Goal: Find contact information: Obtain details needed to contact an individual or organization

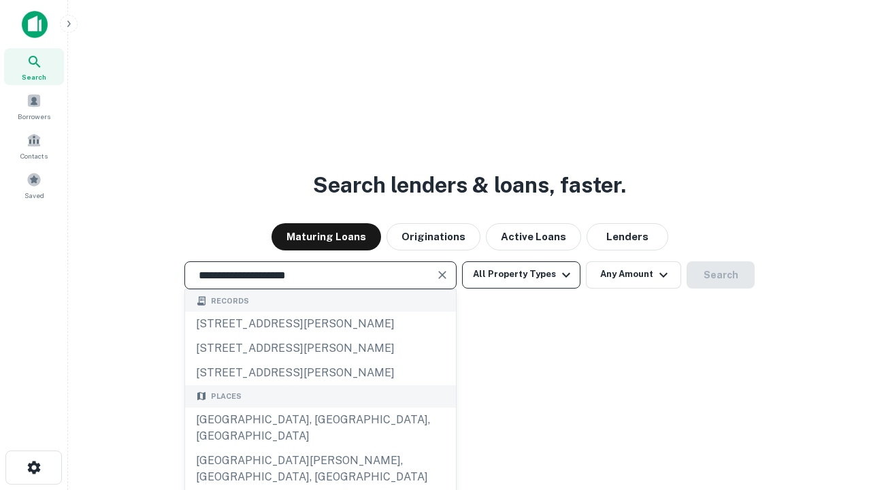
click at [320, 448] on div "Santa Monica, CA, USA" at bounding box center [320, 427] width 271 height 41
click at [521, 274] on button "All Property Types" at bounding box center [521, 274] width 118 height 27
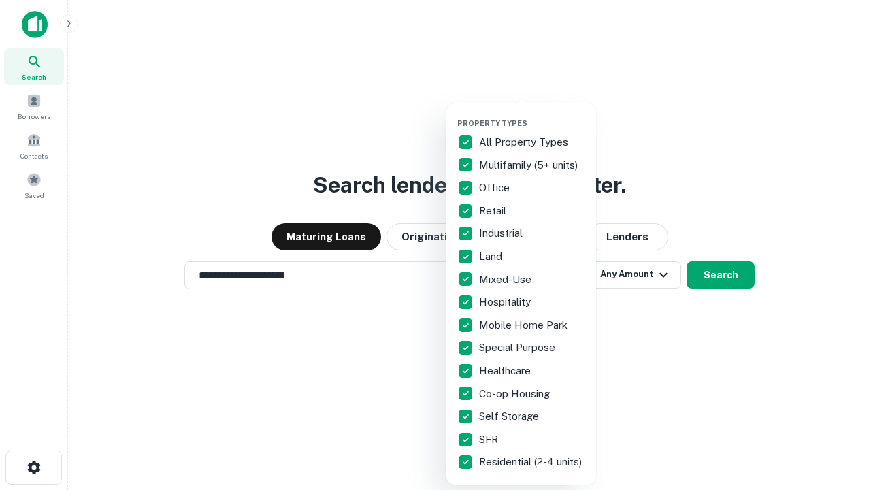
type input "**********"
click at [532, 114] on button "button" at bounding box center [532, 114] width 150 height 1
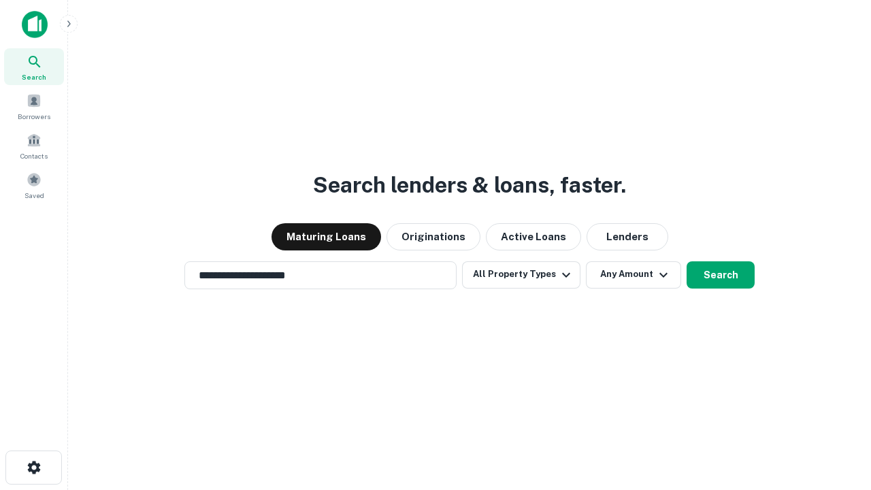
scroll to position [21, 0]
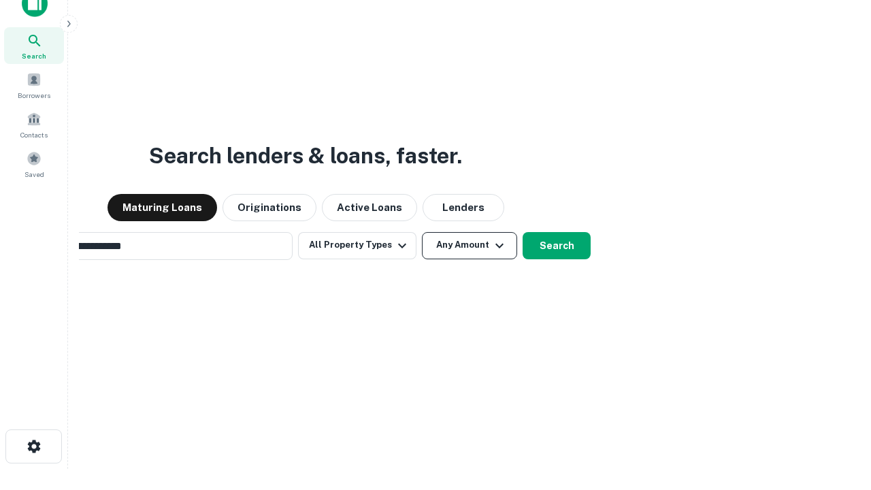
click at [422, 232] on button "Any Amount" at bounding box center [469, 245] width 95 height 27
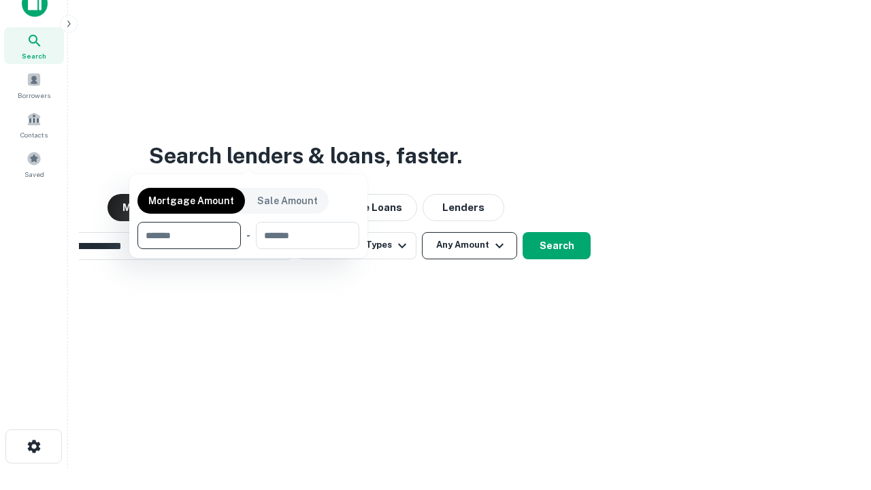
scroll to position [22, 0]
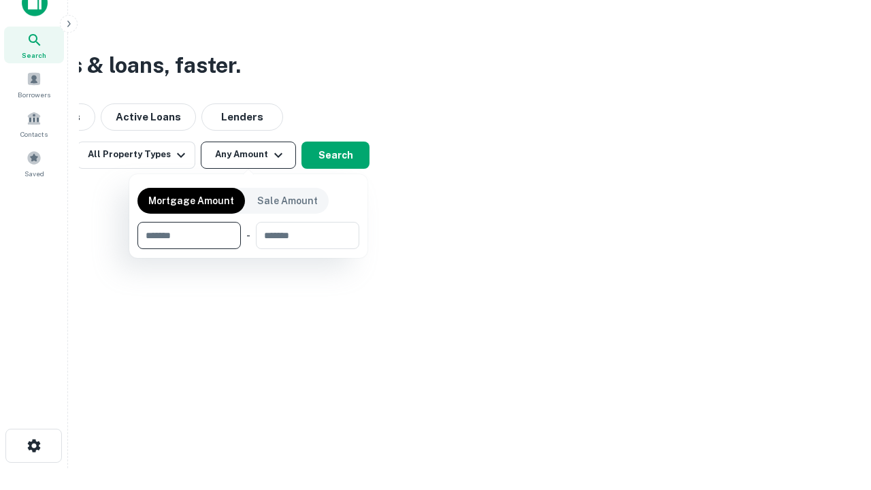
type input "*******"
click at [248, 249] on button "button" at bounding box center [248, 249] width 222 height 1
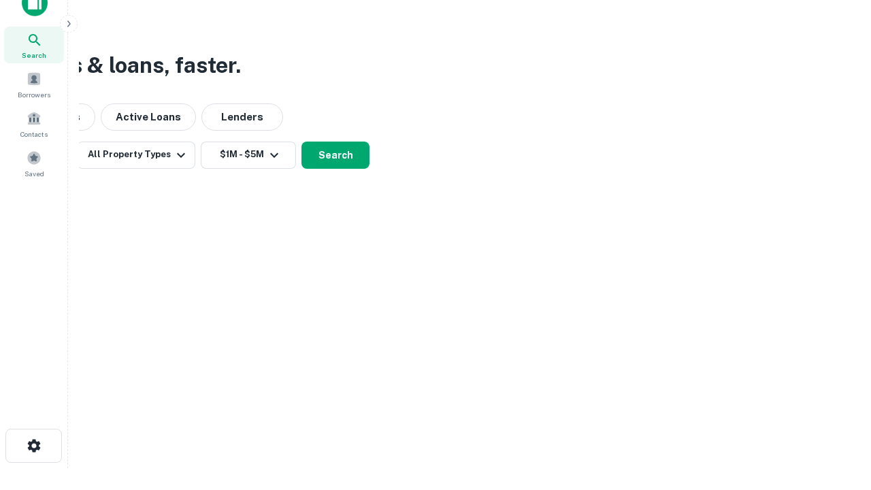
scroll to position [21, 0]
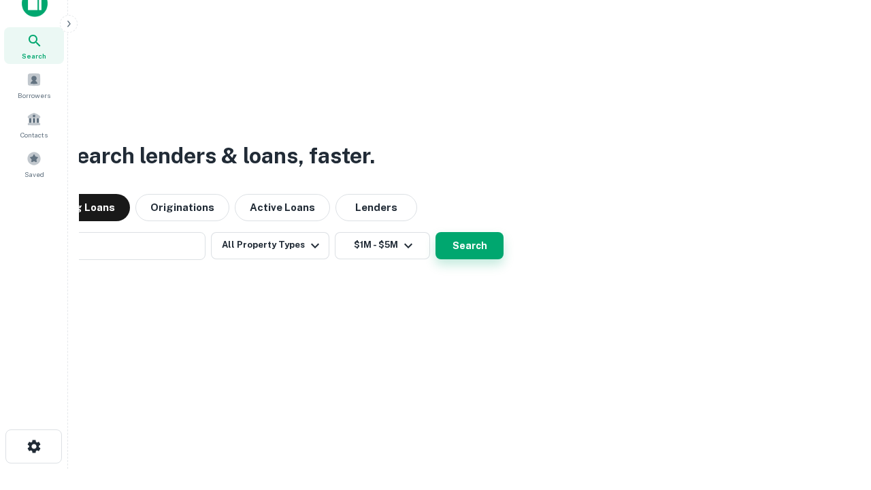
click at [435, 232] on button "Search" at bounding box center [469, 245] width 68 height 27
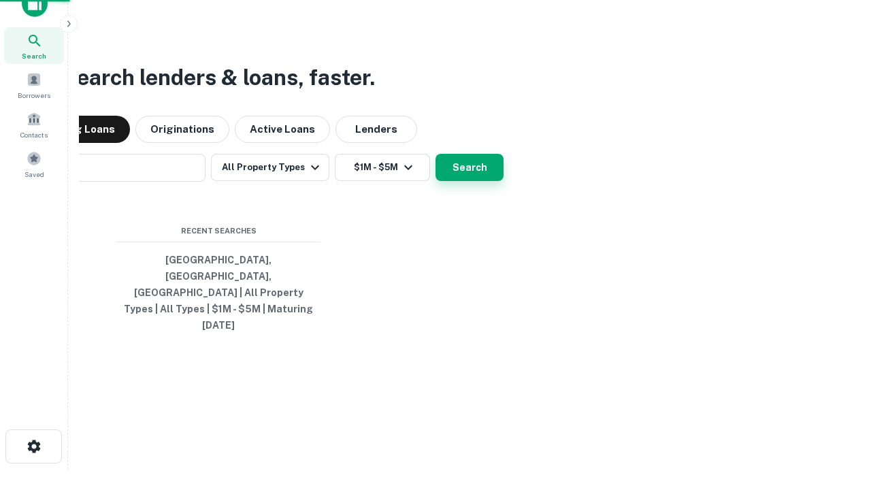
scroll to position [22, 0]
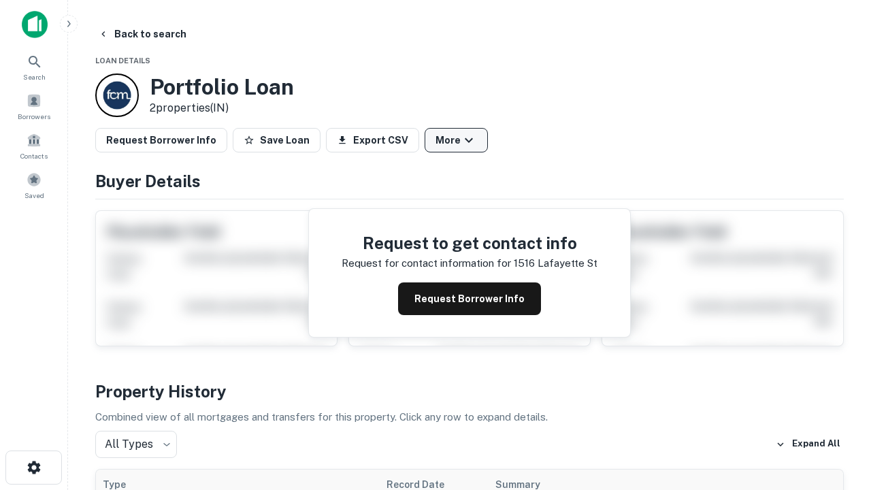
click at [456, 140] on button "More" at bounding box center [456, 140] width 63 height 24
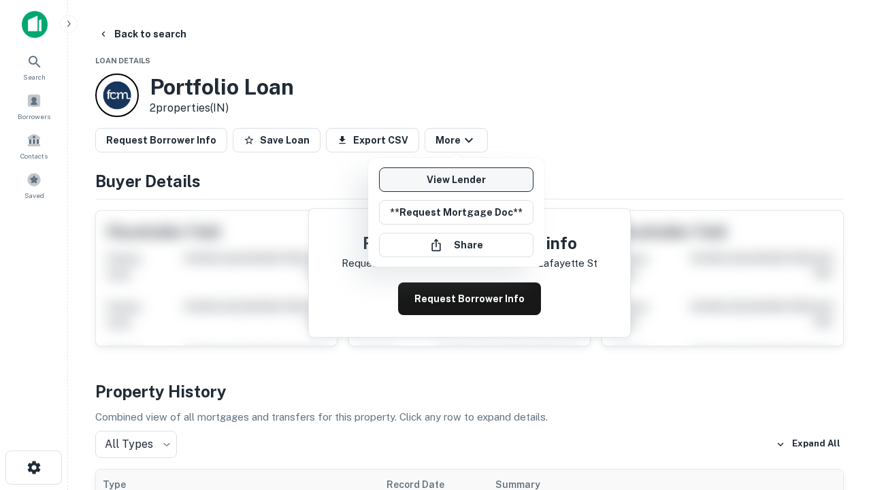
click at [456, 180] on link "View Lender" at bounding box center [456, 179] width 154 height 24
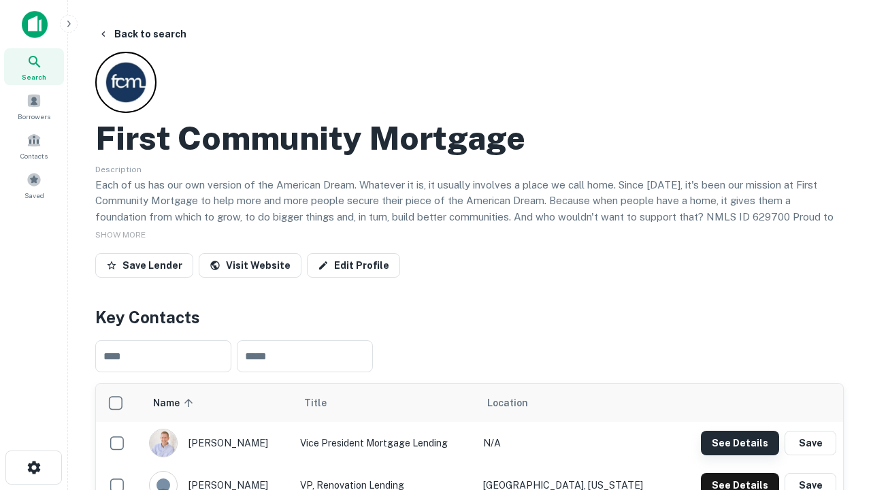
click at [739, 442] on button "See Details" at bounding box center [740, 443] width 78 height 24
